Goal: Task Accomplishment & Management: Complete application form

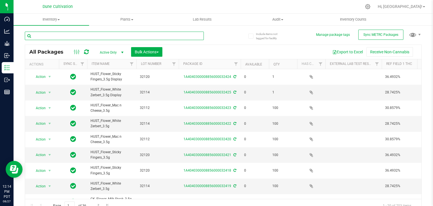
click at [118, 34] on input "text" at bounding box center [114, 36] width 179 height 8
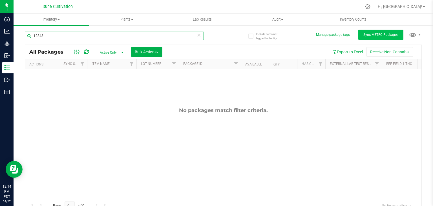
type input "12843"
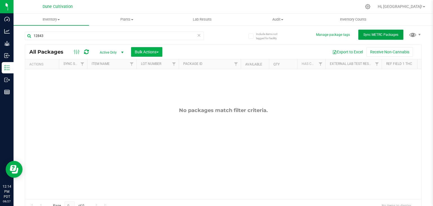
click at [391, 31] on button "Sync METRC Packages" at bounding box center [380, 35] width 45 height 10
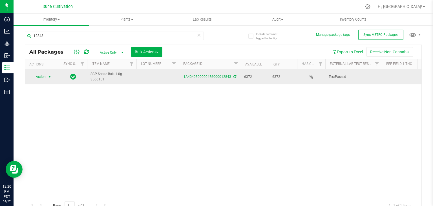
click at [43, 78] on span "Action" at bounding box center [38, 77] width 15 height 8
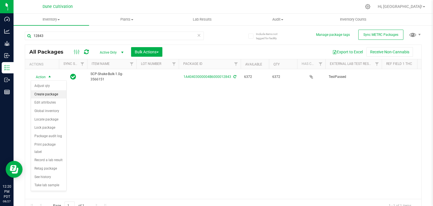
click at [53, 93] on li "Create package" at bounding box center [48, 94] width 35 height 8
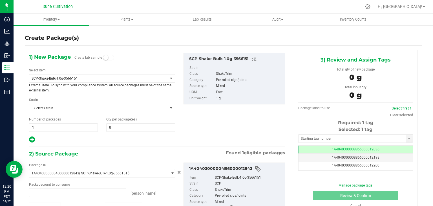
type input "0 ea"
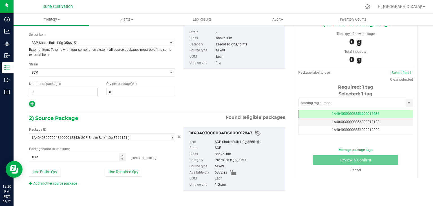
scroll to position [36, 0]
click at [145, 40] on span "SCP-Shake-Bulk-1.0g-3566151" at bounding box center [96, 42] width 128 height 4
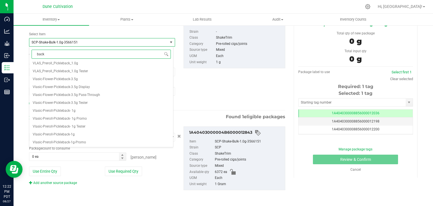
scroll to position [0, 0]
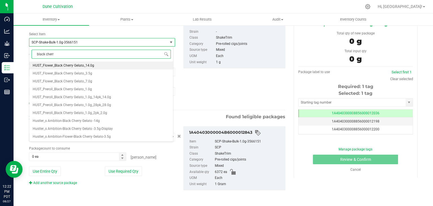
type input "black cherry"
click at [98, 114] on span "HUST_Preroll_Black Cherry Gelato_1.0g_2pk_2.0g" at bounding box center [70, 113] width 74 height 4
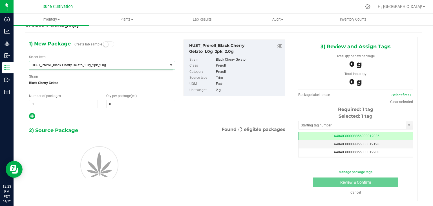
type input "0"
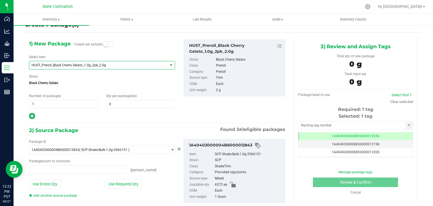
type input "0 ea"
click at [118, 109] on div "1) New Package Create lab sample Select Item HUST_Preroll_Black Cherry Gelato_1…" at bounding box center [102, 79] width 154 height 80
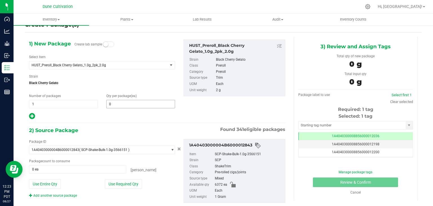
click at [120, 105] on span "0 0" at bounding box center [140, 104] width 69 height 8
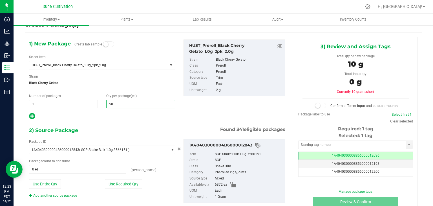
type input "500"
click at [159, 133] on div "2) Source Package Found 341 eligible packages" at bounding box center [157, 130] width 256 height 8
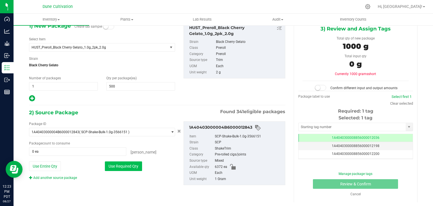
click at [127, 168] on button "Use Required Qty" at bounding box center [123, 166] width 37 height 10
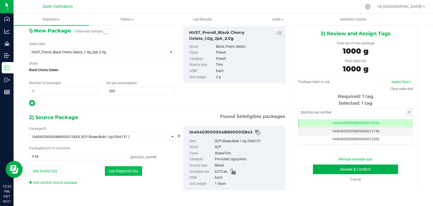
type input "1000 ea"
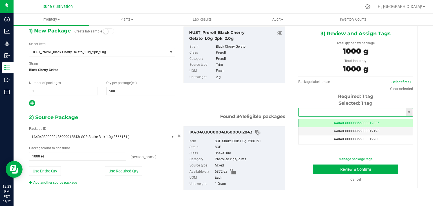
click at [322, 113] on input "text" at bounding box center [351, 112] width 107 height 8
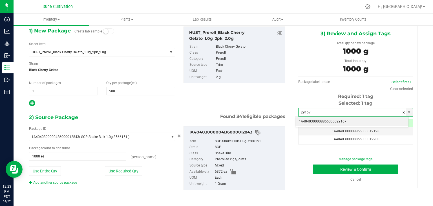
click at [324, 121] on li "1A4040300008856000029167" at bounding box center [351, 121] width 113 height 8
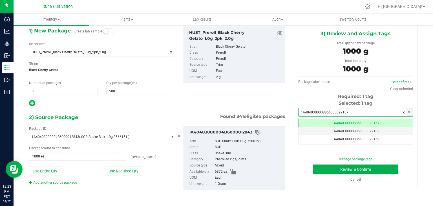
scroll to position [0, 0]
type input "1A4040300008856000029167"
click at [324, 172] on button "Review & Confirm" at bounding box center [355, 169] width 85 height 10
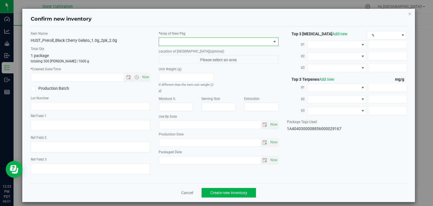
click at [233, 41] on span at bounding box center [215, 42] width 112 height 8
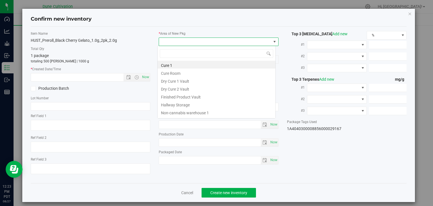
scroll to position [28170, 28060]
click at [202, 97] on li "Finished Product Vault" at bounding box center [217, 96] width 118 height 8
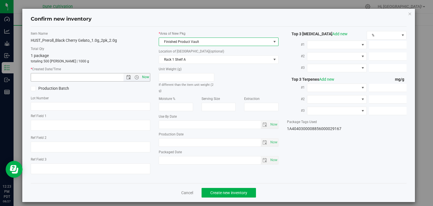
click at [145, 76] on span "Now" at bounding box center [146, 77] width 10 height 8
type input "[DATE] 12:23 PM"
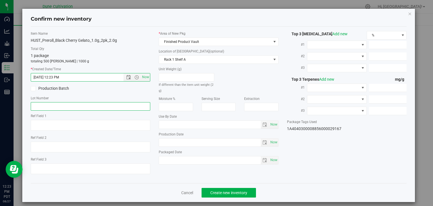
click at [94, 108] on input "text" at bounding box center [91, 106] width 120 height 8
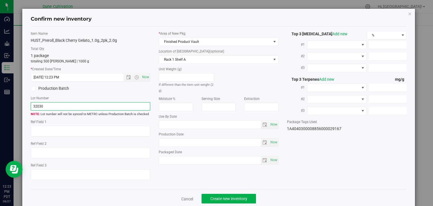
type input "32030"
click at [298, 181] on div "Item Name HUST_Preroll_Black Cherry Gelato_1.0g_2pk_2.0g Total Qty 1 package to…" at bounding box center [218, 108] width 384 height 154
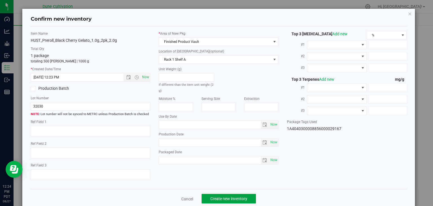
click at [238, 198] on span "Create new inventory" at bounding box center [228, 198] width 37 height 5
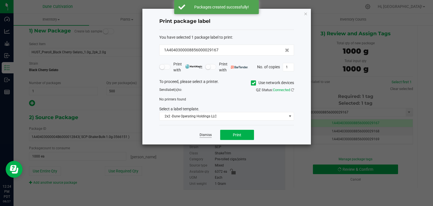
click at [202, 137] on link "Dismiss" at bounding box center [206, 134] width 12 height 5
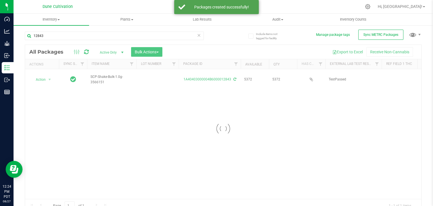
click at [83, 196] on div at bounding box center [223, 128] width 396 height 167
click at [103, 199] on div "Page 1 of 1 1 - 1 of 1 items" at bounding box center [223, 206] width 396 height 14
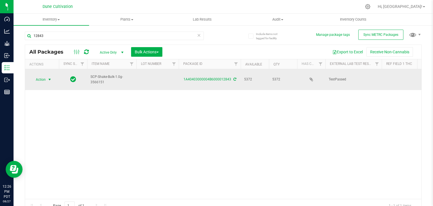
click at [43, 76] on span "Action" at bounding box center [38, 80] width 15 height 8
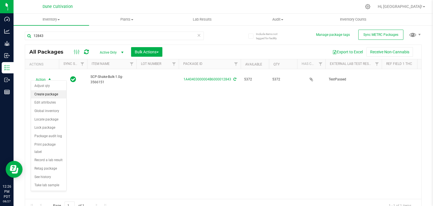
click at [52, 97] on li "Create package" at bounding box center [48, 94] width 35 height 8
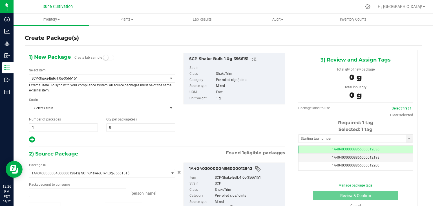
type input "0 ea"
click at [65, 78] on span "SCP-Shake-Bulk-1.0g-3566151" at bounding box center [96, 78] width 128 height 4
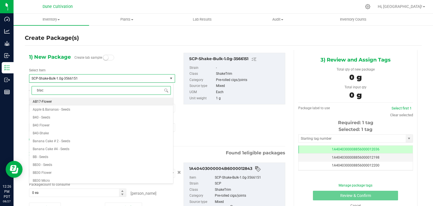
type input "black"
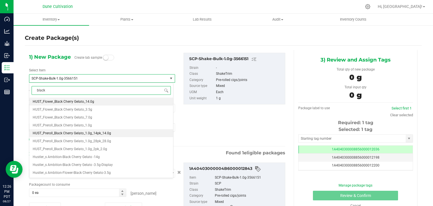
click at [92, 131] on span "HUST_Preroll_Black Cherry Gelato_1.0g_14pk_14.0g" at bounding box center [72, 133] width 78 height 4
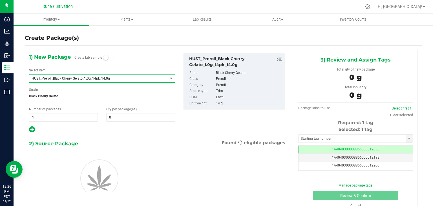
type input "0"
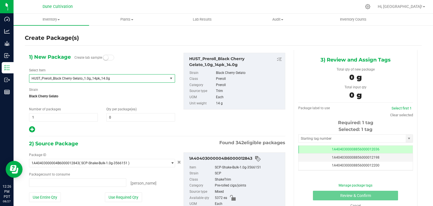
type input "0 ea"
click at [128, 119] on span "0 0" at bounding box center [140, 117] width 69 height 8
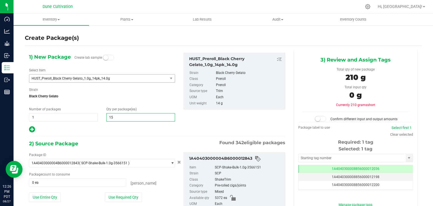
type input "150"
click at [133, 133] on div "1) New Package Create lab sample Select Item HUST_Preroll_Black Cherry Gelato_1…" at bounding box center [157, 139] width 265 height 178
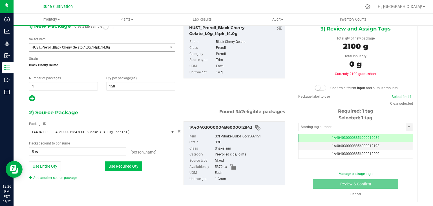
click at [134, 166] on button "Use Required Qty" at bounding box center [123, 166] width 37 height 10
type input "2100 ea"
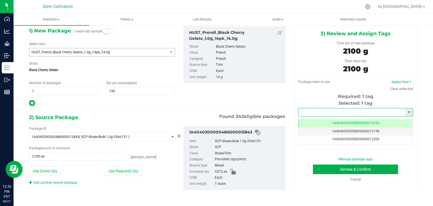
click at [316, 111] on input "text" at bounding box center [351, 112] width 107 height 8
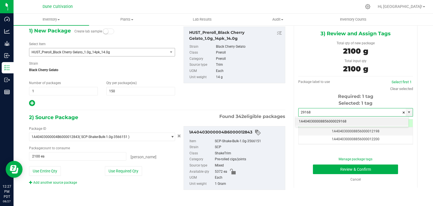
click at [317, 122] on li "1A4040300008856000029168" at bounding box center [351, 121] width 113 height 8
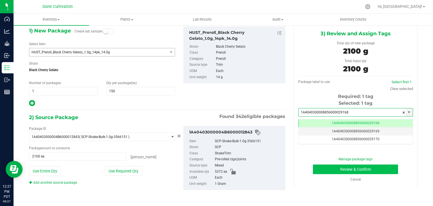
type input "1A4040300008856000029168"
click at [313, 172] on button "Review & Confirm" at bounding box center [355, 169] width 85 height 10
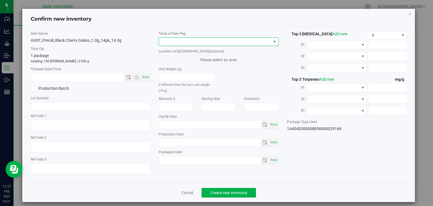
click at [216, 43] on span at bounding box center [215, 42] width 112 height 8
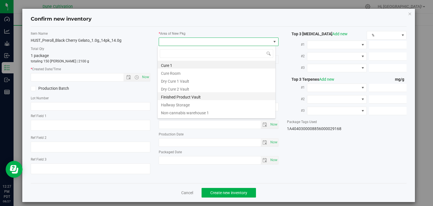
drag, startPoint x: 184, startPoint y: 96, endPoint x: 170, endPoint y: 90, distance: 15.3
click at [184, 96] on li "Finished Product Vault" at bounding box center [217, 96] width 118 height 8
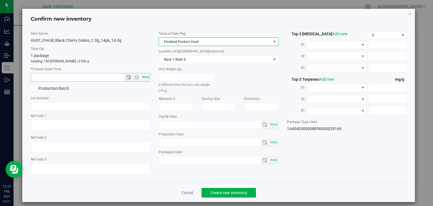
click at [145, 78] on span "Now" at bounding box center [146, 77] width 10 height 8
type input "[DATE] 12:27 PM"
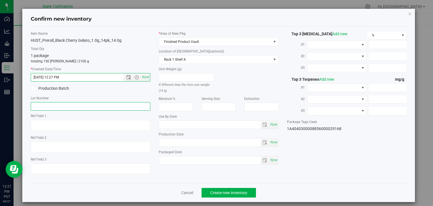
click at [44, 110] on input "text" at bounding box center [91, 106] width 120 height 8
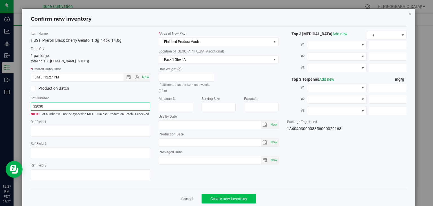
type input "32030"
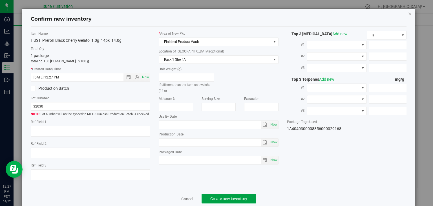
click at [216, 197] on span "Create new inventory" at bounding box center [228, 198] width 37 height 5
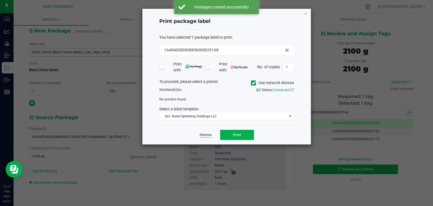
click at [206, 135] on link "Dismiss" at bounding box center [206, 134] width 12 height 5
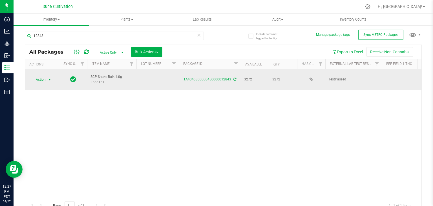
click at [36, 78] on span "Action" at bounding box center [38, 80] width 15 height 8
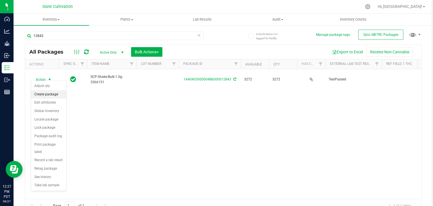
click at [37, 93] on li "Create package" at bounding box center [48, 94] width 35 height 8
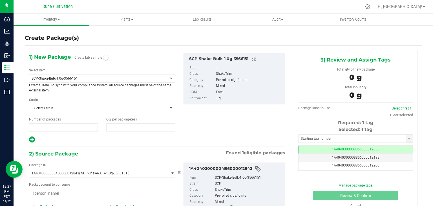
type input "1"
type input "0"
click at [100, 75] on span "SCP-Shake-Bulk-1.0g-3566151" at bounding box center [98, 78] width 138 height 8
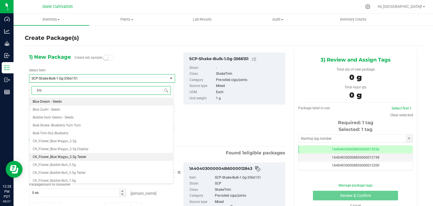
type input "blac"
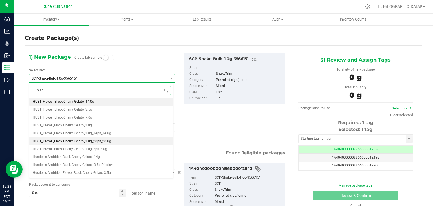
click at [89, 141] on span "HUST_Preroll_Black Cherry Gelato_1.0g_28pk_28.0g" at bounding box center [72, 141] width 78 height 4
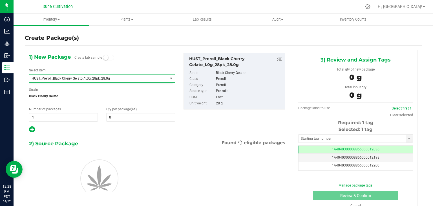
type input "0"
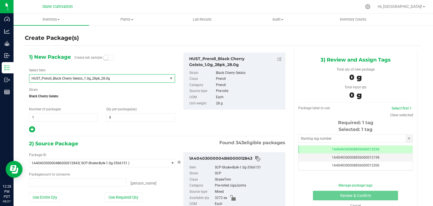
type input "0 ea"
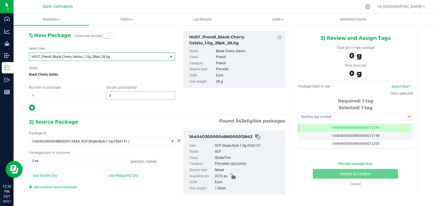
scroll to position [26, 0]
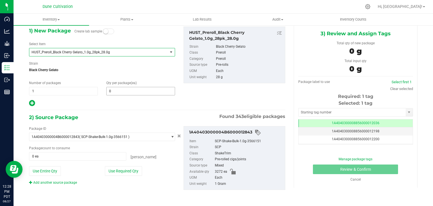
click at [127, 87] on span "0 0" at bounding box center [140, 91] width 69 height 8
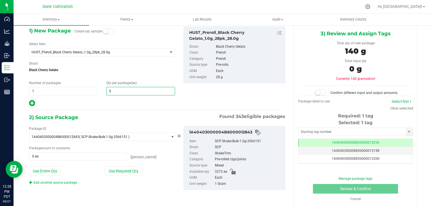
type input "50"
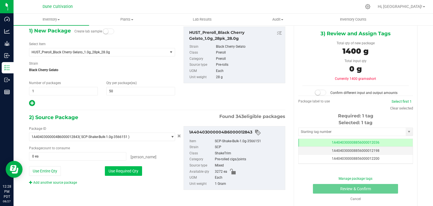
click at [133, 170] on button "Use Required Qty" at bounding box center [123, 171] width 37 height 10
type input "1400 ea"
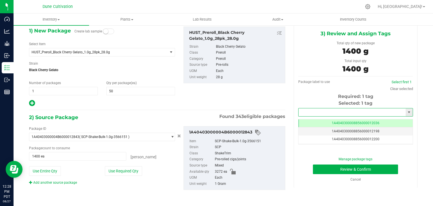
click at [322, 111] on input "text" at bounding box center [351, 112] width 107 height 8
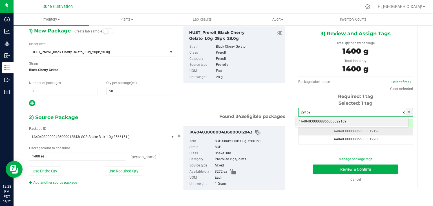
type input "29169"
click at [335, 128] on td "1A4040300008856000012198" at bounding box center [355, 131] width 114 height 8
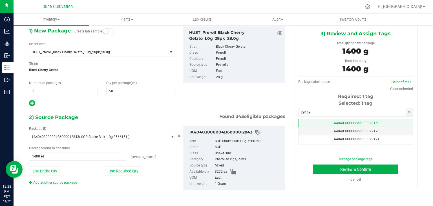
click at [332, 124] on span "1A4040300008856000029169" at bounding box center [356, 123] width 48 height 4
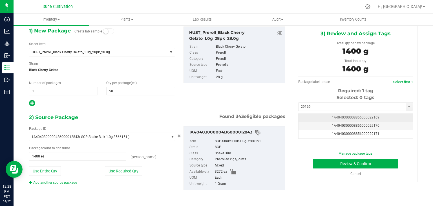
click at [332, 119] on span "1A4040300008856000029169" at bounding box center [356, 117] width 48 height 4
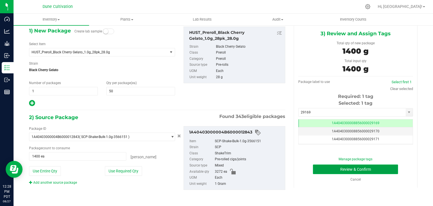
click at [315, 173] on button "Review & Confirm" at bounding box center [355, 169] width 85 height 10
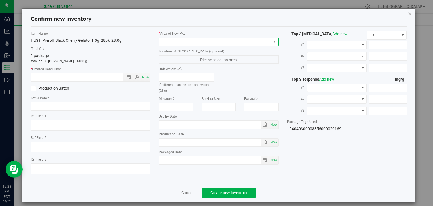
click at [244, 41] on span at bounding box center [215, 42] width 112 height 8
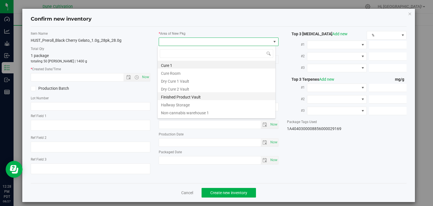
drag, startPoint x: 199, startPoint y: 98, endPoint x: 162, endPoint y: 85, distance: 39.3
click at [199, 98] on li "Finished Product Vault" at bounding box center [217, 96] width 118 height 8
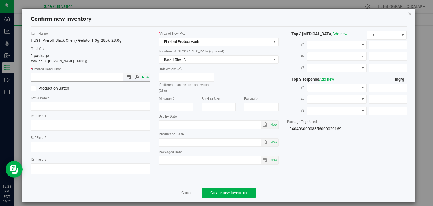
click at [143, 79] on span "Now" at bounding box center [146, 77] width 10 height 8
type input "[DATE] 12:28 PM"
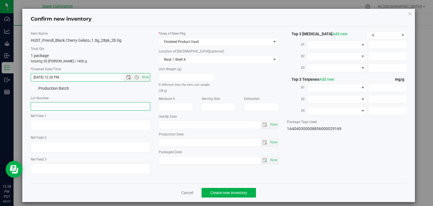
click at [78, 108] on input "text" at bounding box center [91, 106] width 120 height 8
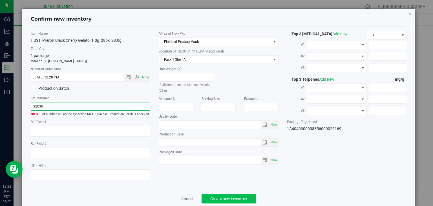
type input "32030"
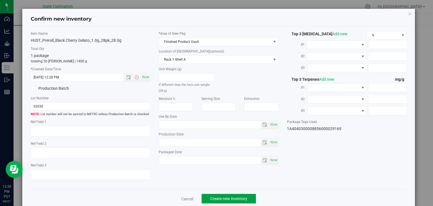
click at [223, 196] on span "Create new inventory" at bounding box center [228, 198] width 37 height 5
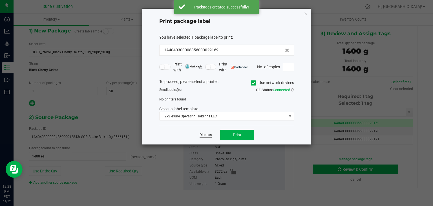
click at [209, 133] on link "Dismiss" at bounding box center [206, 134] width 12 height 5
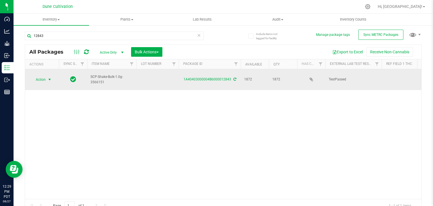
click at [41, 78] on span "Action" at bounding box center [38, 80] width 15 height 8
click at [34, 77] on span "Action" at bounding box center [38, 80] width 15 height 8
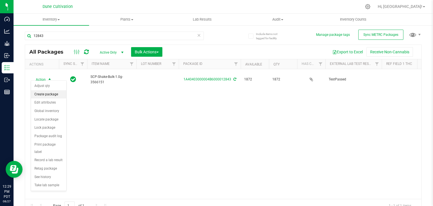
click at [40, 94] on li "Create package" at bounding box center [48, 94] width 35 height 8
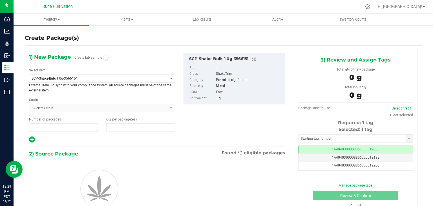
type input "1"
type input "0"
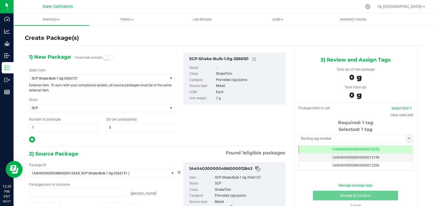
type input "0 ea"
click at [137, 79] on span "SCP-Shake-Bulk-1.0g-3566151" at bounding box center [96, 78] width 128 height 4
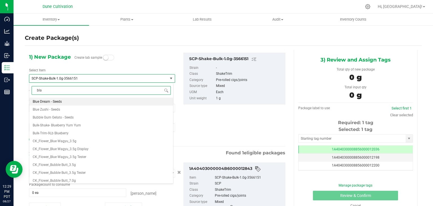
type input "blac"
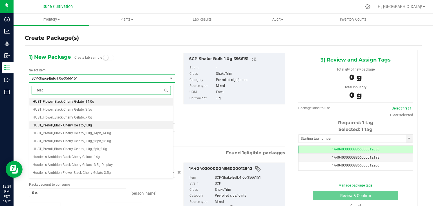
click at [98, 124] on li "HUST_Preroll_Black Cherry Gelato_1.0g" at bounding box center [101, 125] width 144 height 8
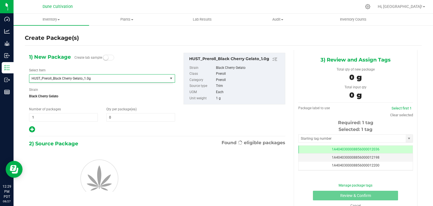
type input "0"
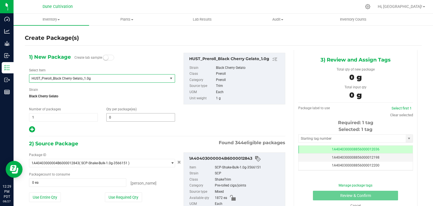
click at [114, 114] on span "0 0" at bounding box center [140, 117] width 69 height 8
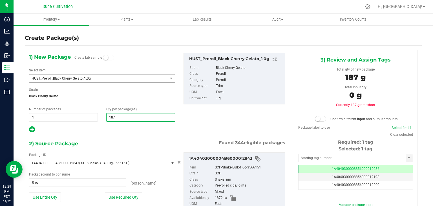
type input "1872"
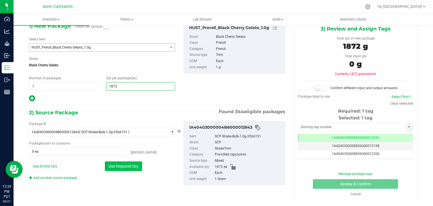
type input "1,872"
click at [126, 167] on button "Use Required Qty" at bounding box center [123, 166] width 37 height 10
type input "1872 ea"
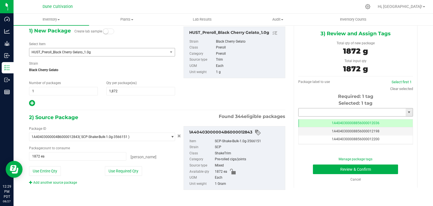
click at [317, 111] on input "text" at bounding box center [351, 112] width 107 height 8
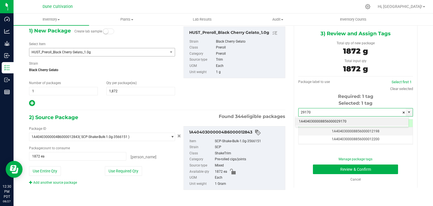
click at [318, 121] on li "1A4040300008856000029170" at bounding box center [351, 121] width 113 height 8
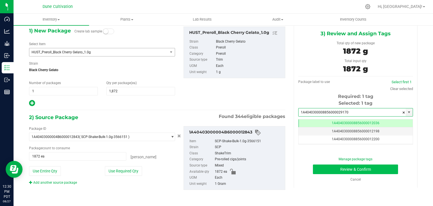
type input "1A4040300008856000029170"
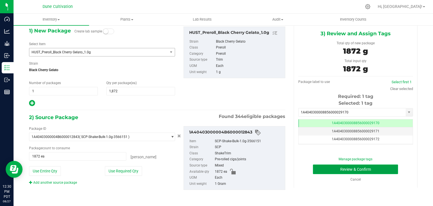
click at [320, 171] on button "Review & Confirm" at bounding box center [355, 169] width 85 height 10
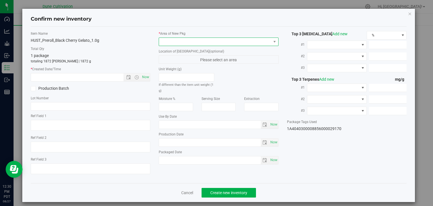
click at [224, 43] on span at bounding box center [215, 42] width 112 height 8
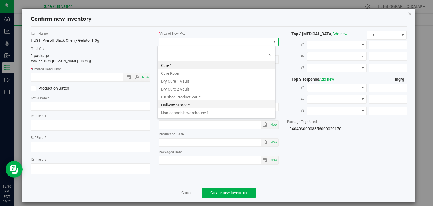
click at [203, 101] on li "Hallway Storage" at bounding box center [217, 104] width 118 height 8
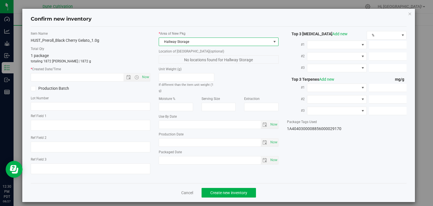
click at [201, 36] on div "* Area of [GEOGRAPHIC_DATA] Hallway Storage" at bounding box center [219, 38] width 120 height 15
click at [201, 41] on span "Hallway Storage" at bounding box center [215, 42] width 112 height 8
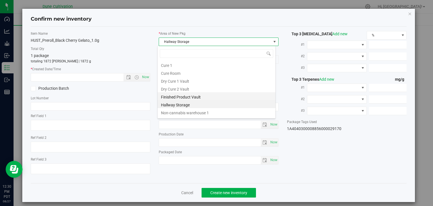
click at [189, 98] on li "Finished Product Vault" at bounding box center [217, 96] width 118 height 8
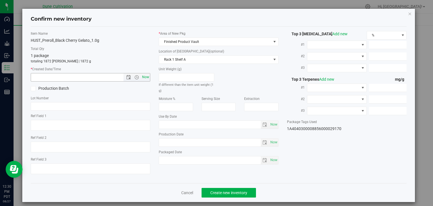
click at [147, 77] on span "Now" at bounding box center [146, 77] width 10 height 8
type input "[DATE] 12:30 PM"
click at [101, 103] on input "text" at bounding box center [91, 106] width 120 height 8
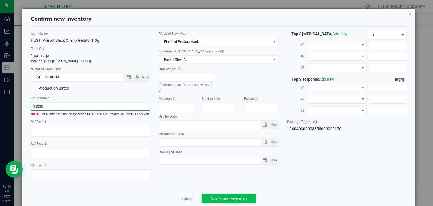
type input "32030"
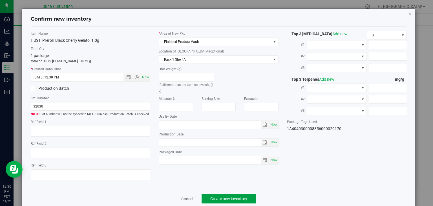
click at [213, 203] on button "Create new inventory" at bounding box center [228, 199] width 54 height 10
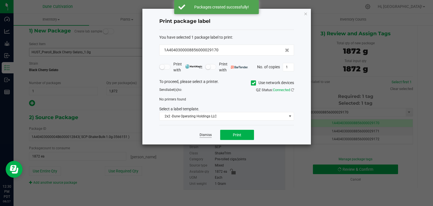
click at [203, 135] on link "Dismiss" at bounding box center [206, 134] width 12 height 5
